Goal: Navigation & Orientation: Find specific page/section

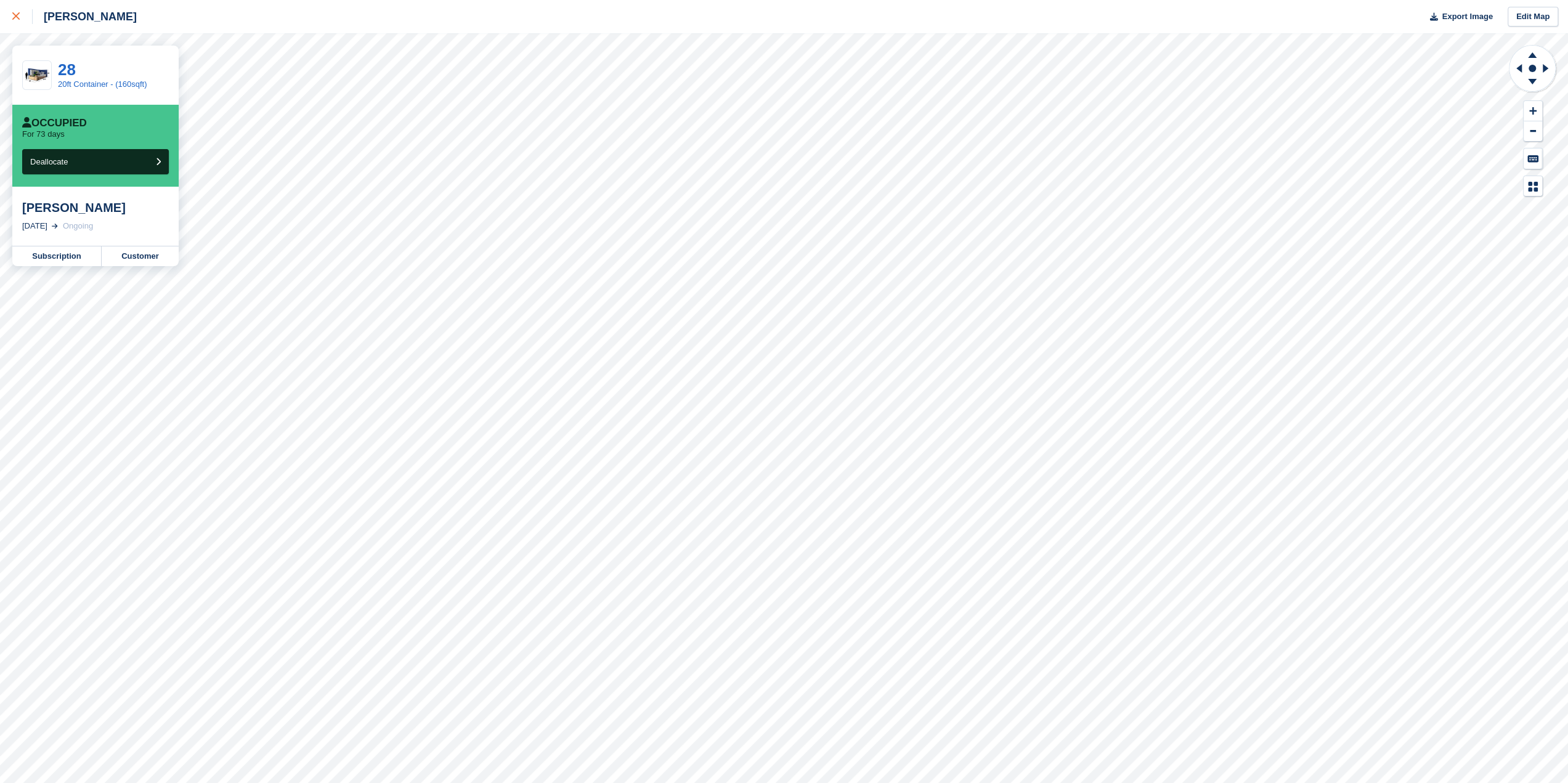
click at [19, 19] on icon at bounding box center [15, 15] width 7 height 7
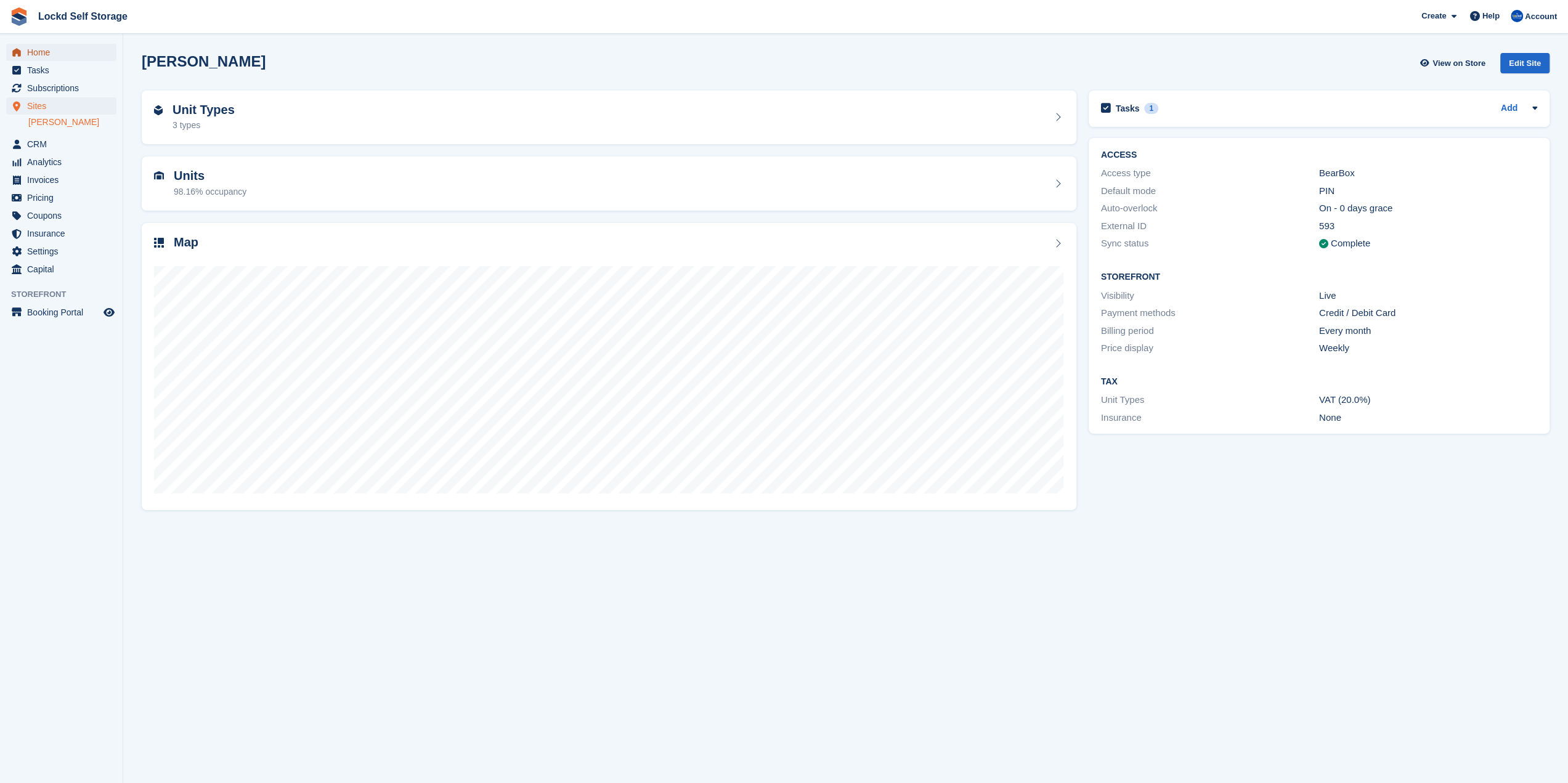
click at [55, 48] on span "Home" at bounding box center [64, 52] width 73 height 17
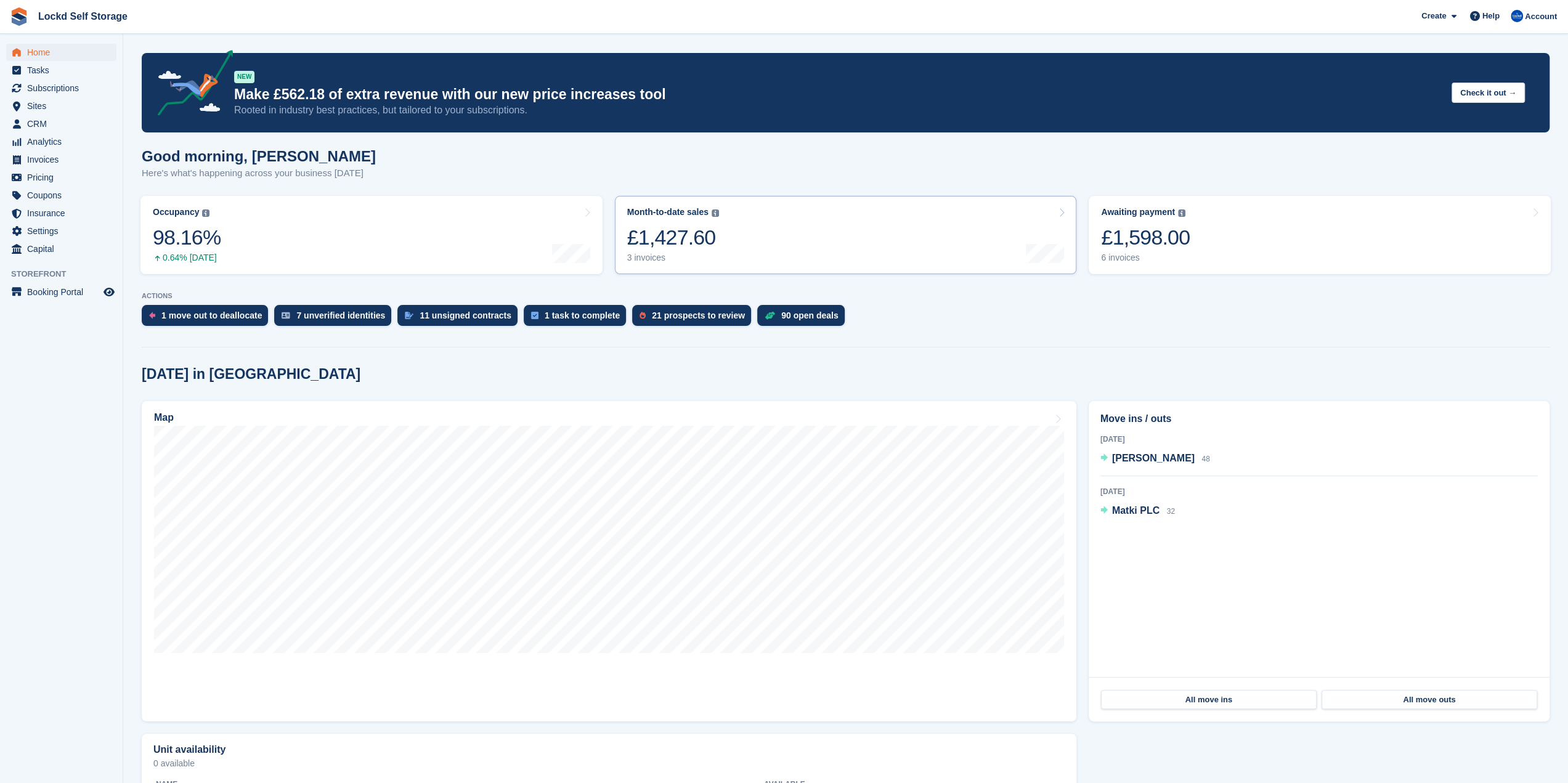
click at [763, 260] on link "Month-to-date sales The sum of all finalised invoices generated this month to d…" at bounding box center [846, 234] width 462 height 78
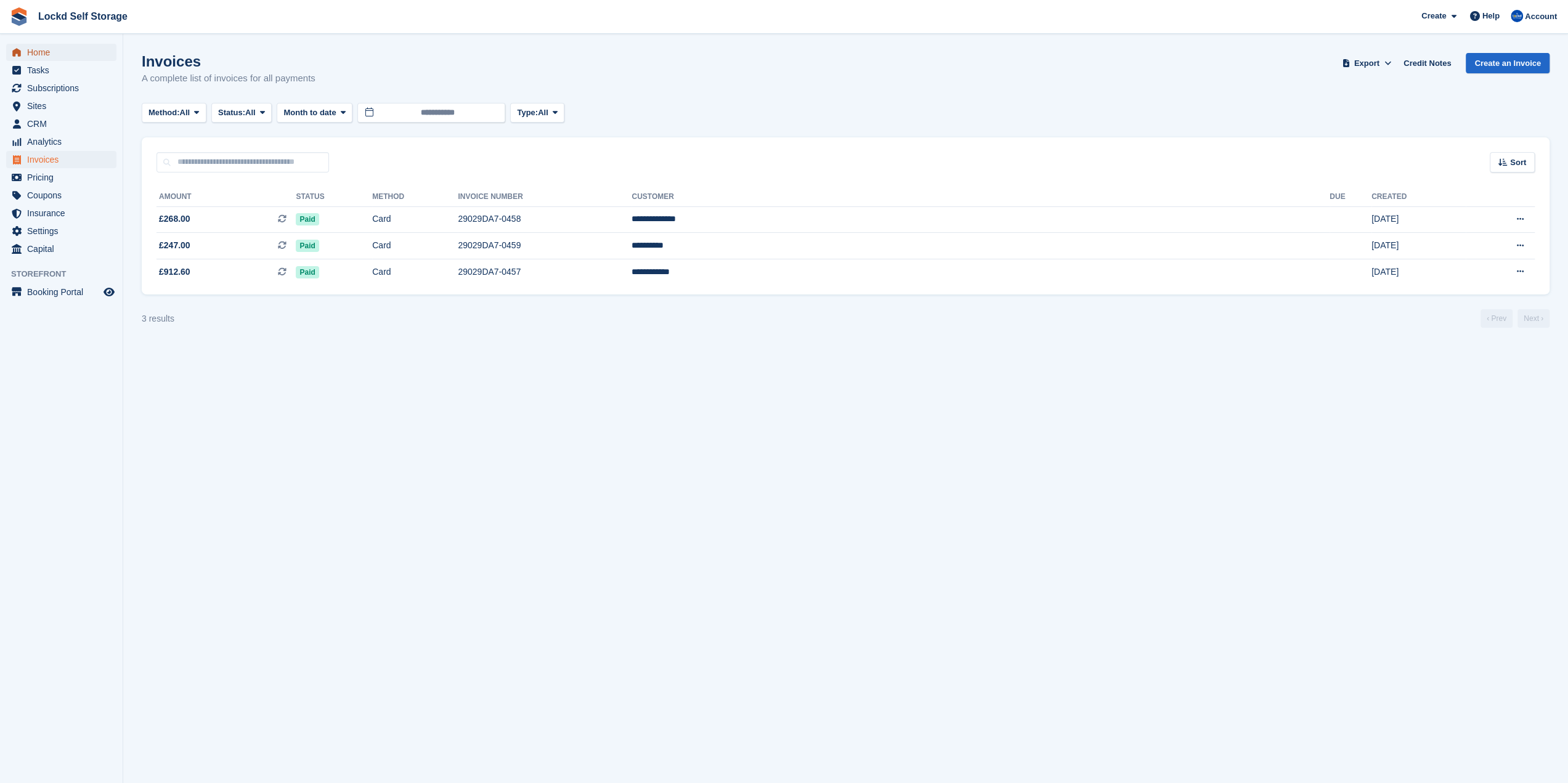
click at [31, 50] on span "Home" at bounding box center [64, 52] width 73 height 17
